Goal: Use online tool/utility: Utilize a website feature to perform a specific function

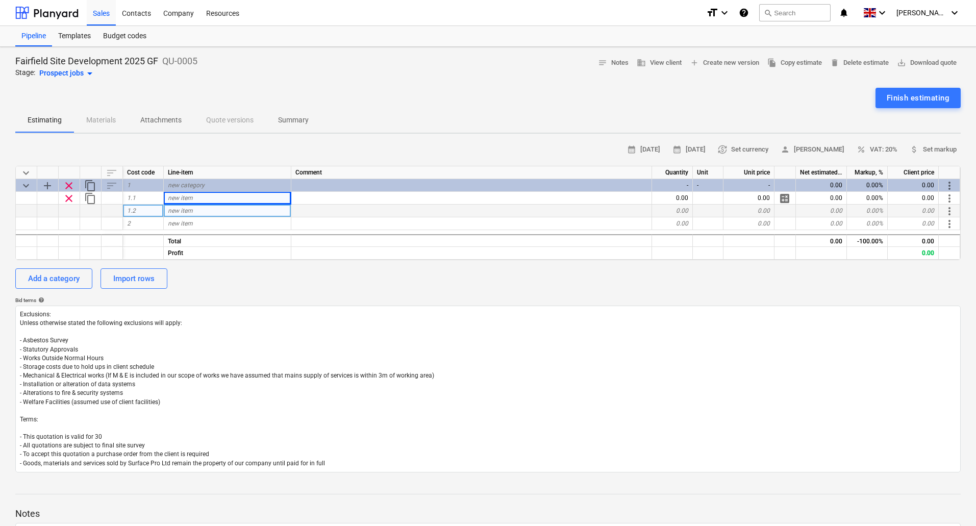
scroll to position [85, 0]
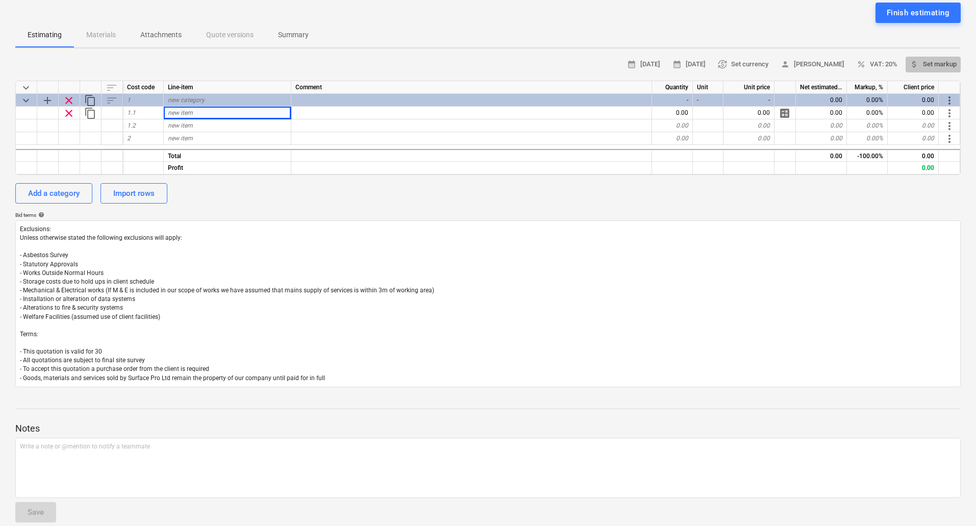
click at [932, 62] on span "attach_money Set markup" at bounding box center [932, 65] width 47 height 12
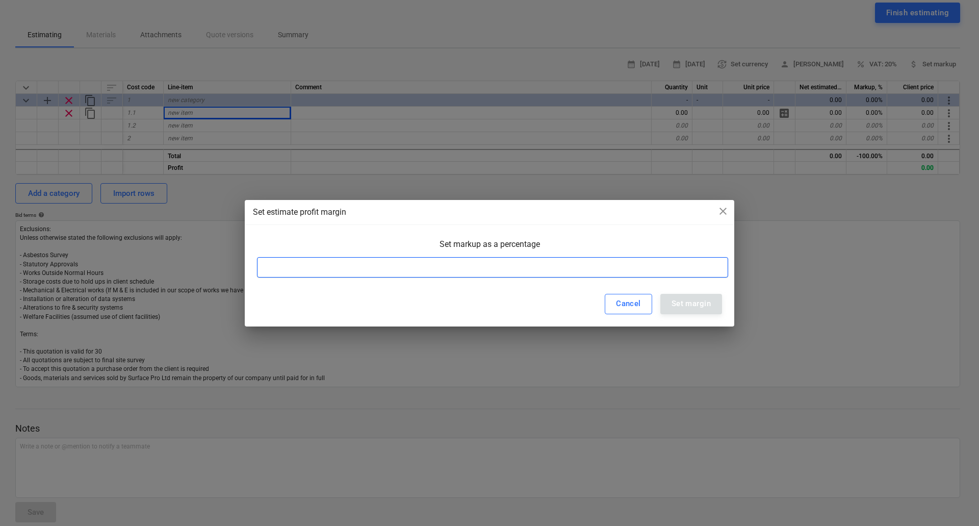
click at [384, 267] on input at bounding box center [492, 267] width 471 height 20
type input "33"
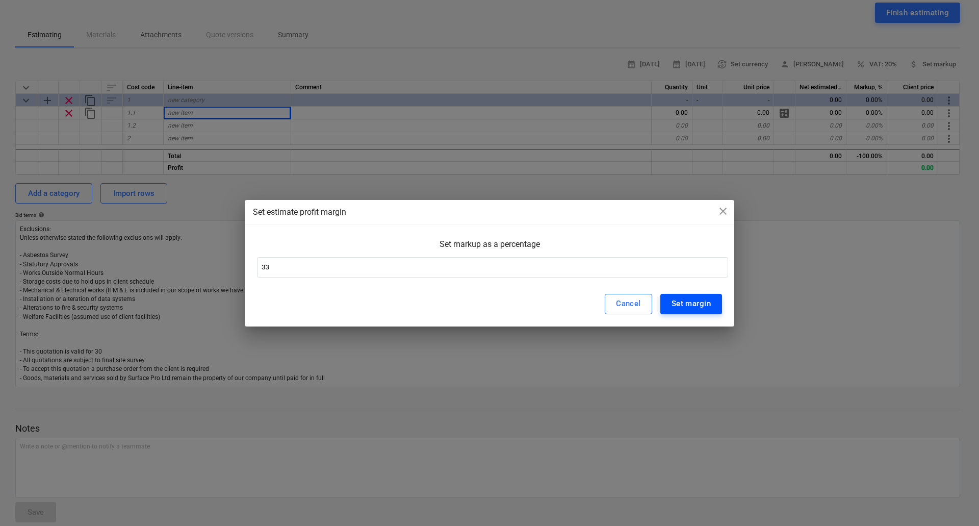
click at [708, 302] on div "Set margin" at bounding box center [691, 303] width 39 height 13
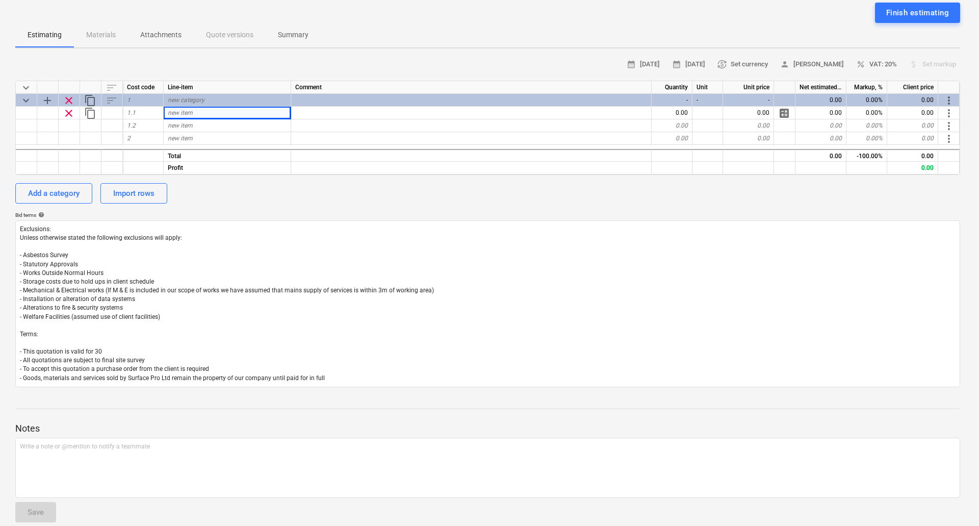
type textarea "x"
click at [860, 85] on div "Markup, %" at bounding box center [867, 87] width 41 height 13
click at [932, 68] on span "attach_money Set markup" at bounding box center [932, 65] width 47 height 12
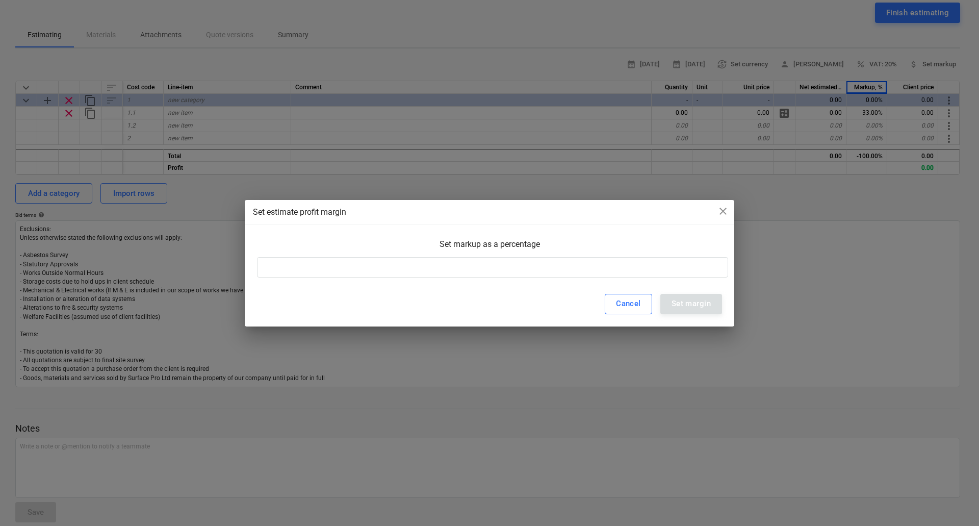
click at [525, 254] on div "Set markup as a percentage" at bounding box center [489, 248] width 465 height 18
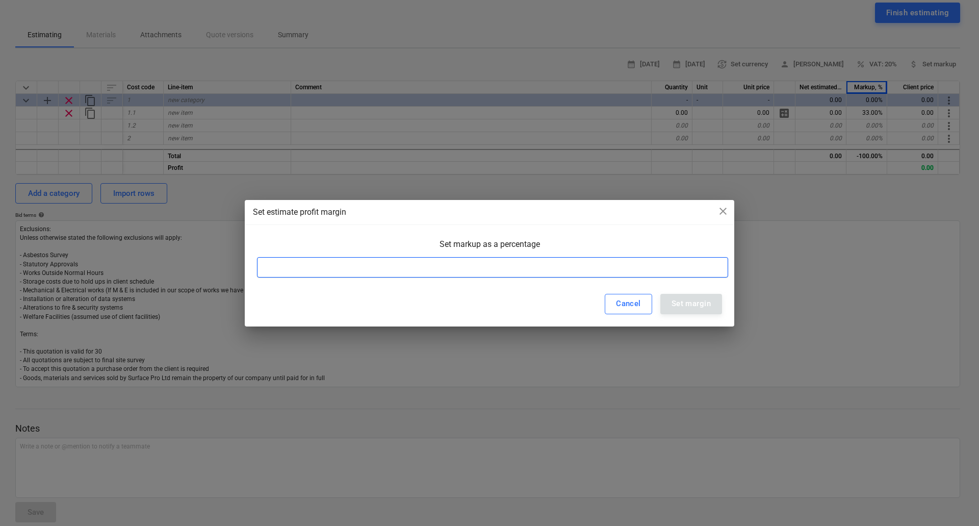
click at [527, 271] on input at bounding box center [492, 267] width 471 height 20
type input "33"
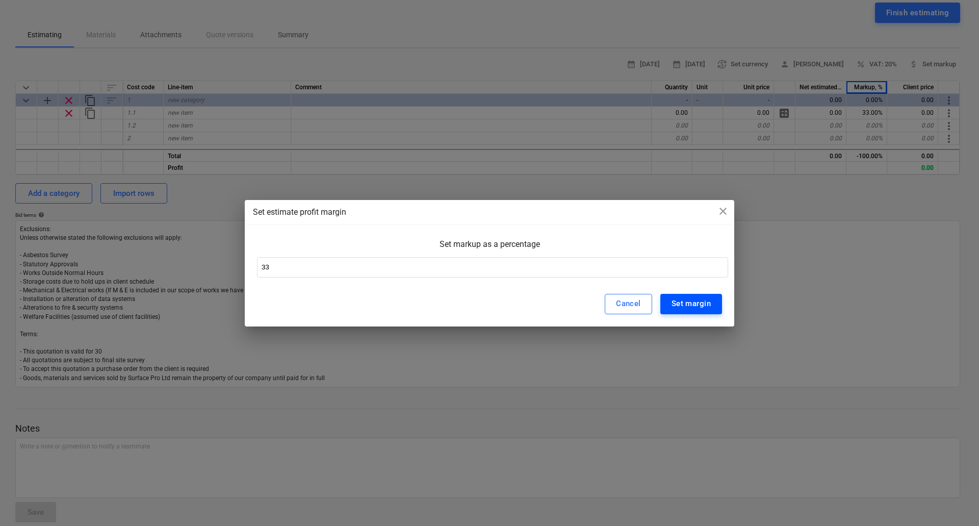
click at [682, 305] on div "Set margin" at bounding box center [691, 303] width 39 height 13
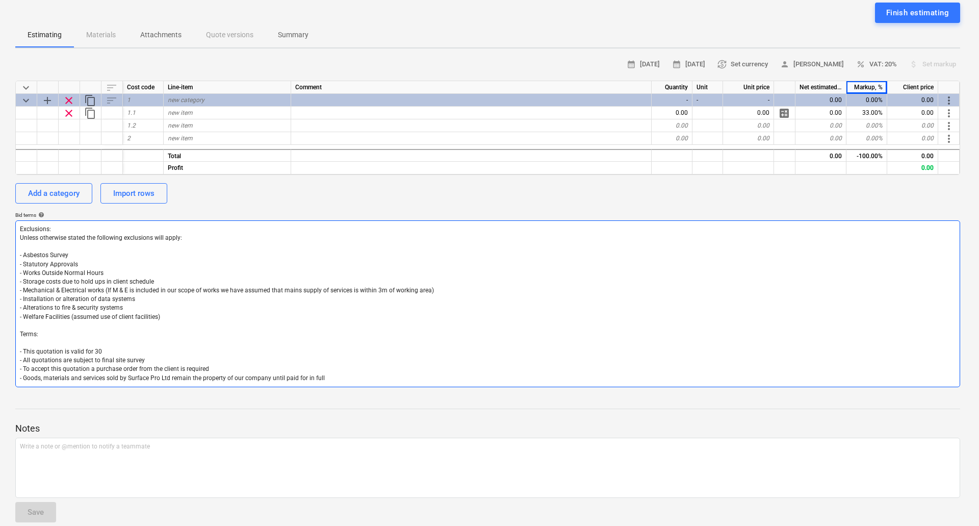
type textarea "x"
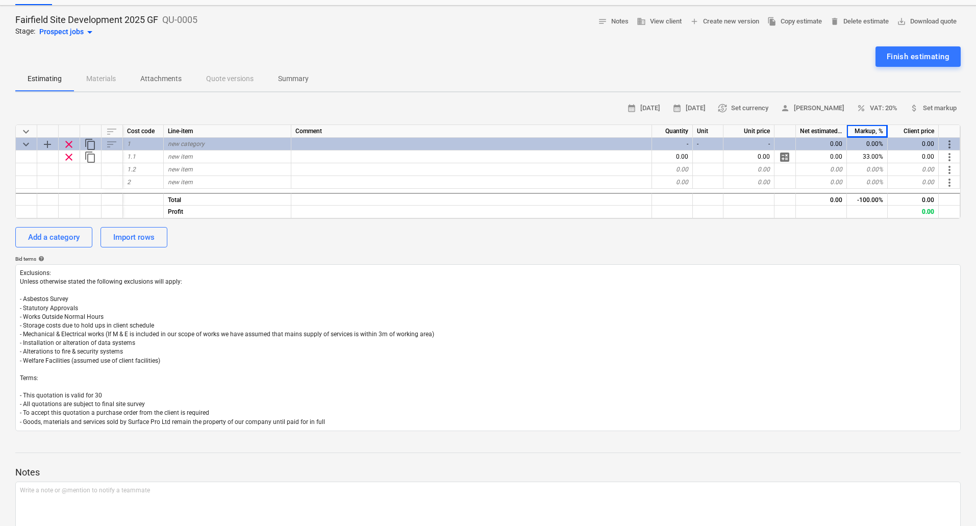
scroll to position [0, 0]
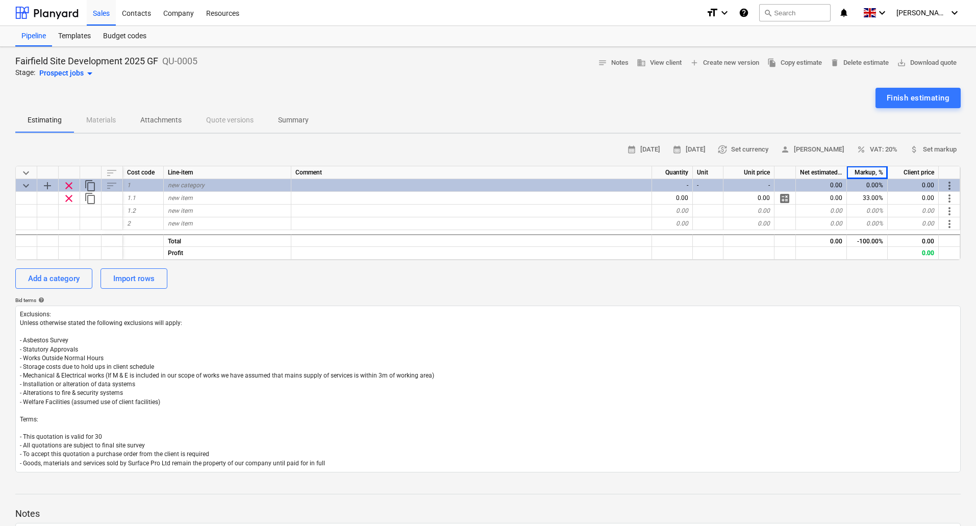
click at [561, 289] on div "calendar_month [DATE] calendar_month [DATE] currency_exchange Set currency pers…" at bounding box center [487, 307] width 945 height 330
